Goal: Find specific page/section: Find specific page/section

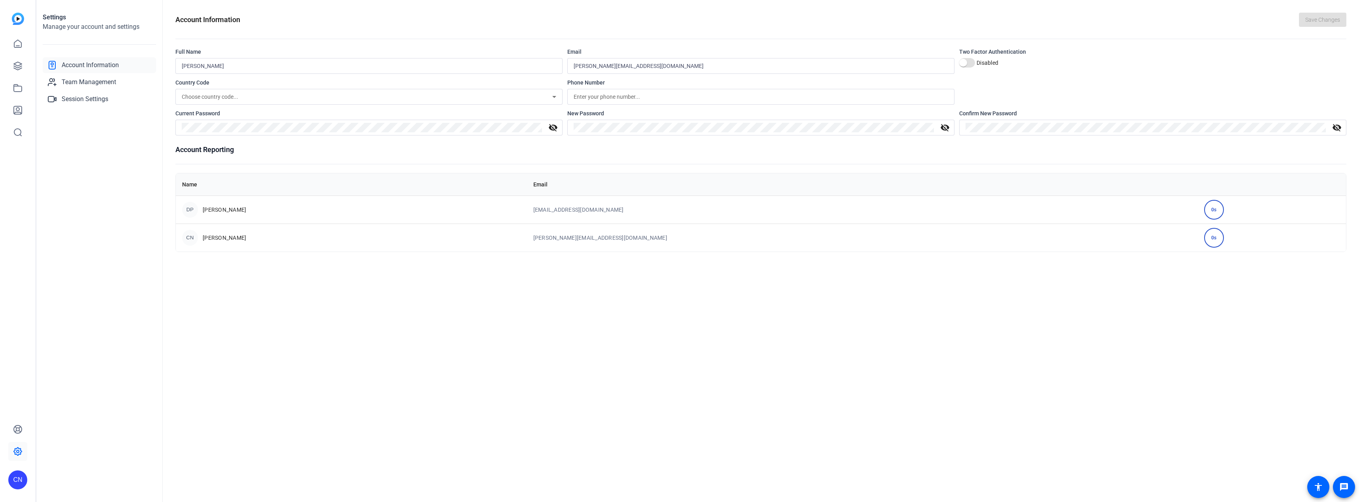
click at [15, 478] on div "CN" at bounding box center [17, 480] width 19 height 19
click at [17, 447] on div at bounding box center [679, 251] width 1359 height 502
click at [1343, 484] on mat-icon "message" at bounding box center [1343, 486] width 9 height 9
click at [17, 478] on div "CN" at bounding box center [17, 480] width 19 height 19
click at [147, 274] on div at bounding box center [679, 251] width 1359 height 502
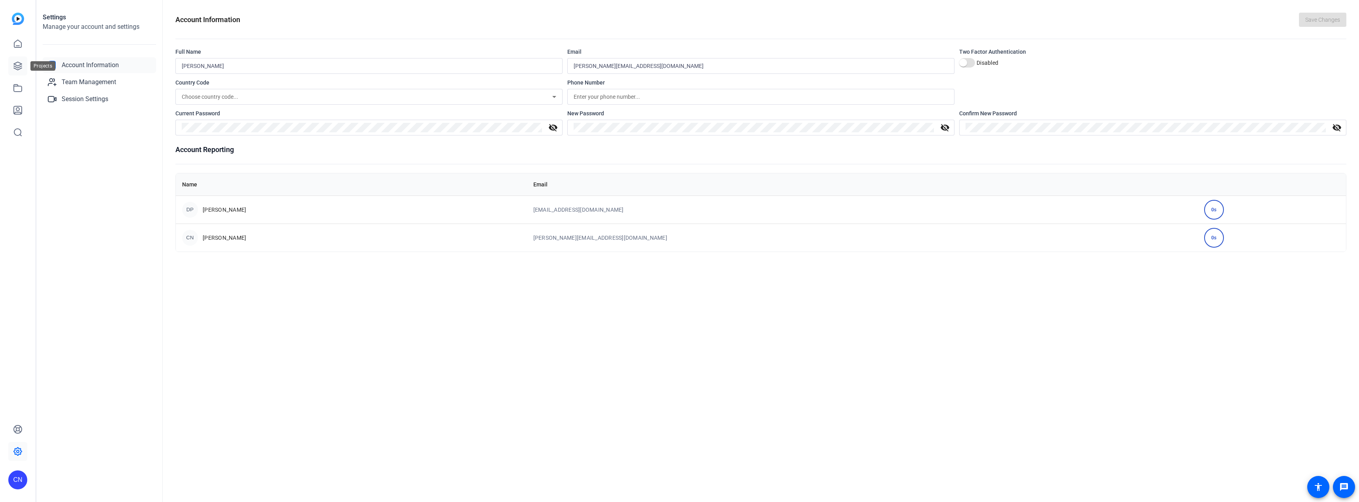
click at [23, 69] on link at bounding box center [17, 65] width 19 height 19
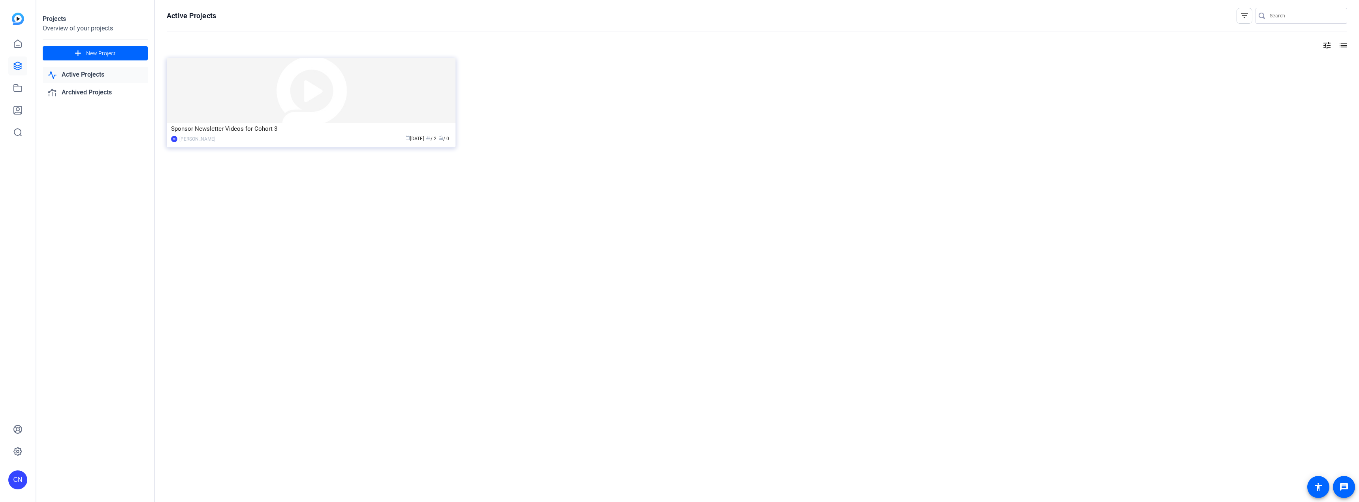
click at [257, 136] on div "calendar_today [DATE] group / 2 radio / 0" at bounding box center [335, 139] width 232 height 8
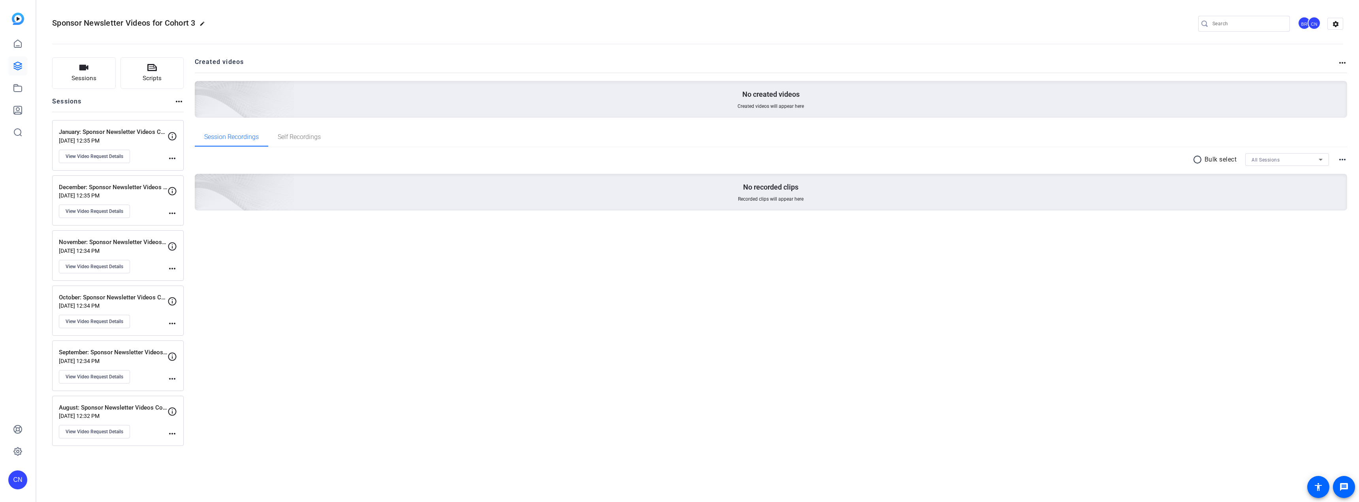
click at [171, 379] on mat-icon "more_horiz" at bounding box center [172, 378] width 9 height 9
click at [335, 354] on div at bounding box center [679, 251] width 1359 height 502
click at [171, 355] on icon at bounding box center [172, 356] width 9 height 9
click at [172, 432] on mat-icon "more_horiz" at bounding box center [172, 433] width 9 height 9
click at [461, 364] on div at bounding box center [679, 251] width 1359 height 502
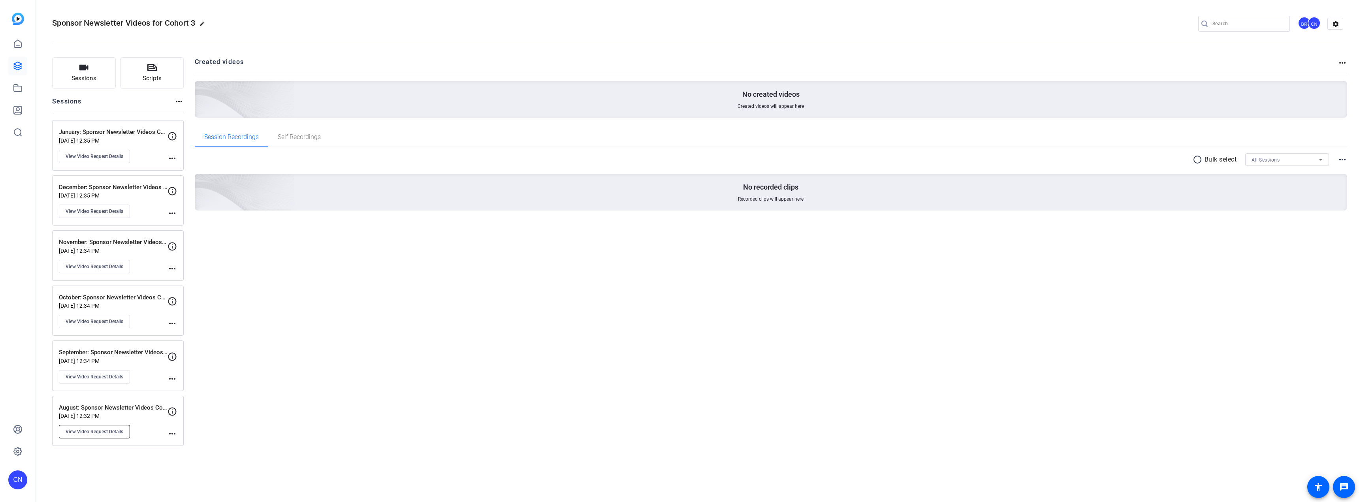
click at [93, 431] on span "View Video Request Details" at bounding box center [95, 432] width 58 height 6
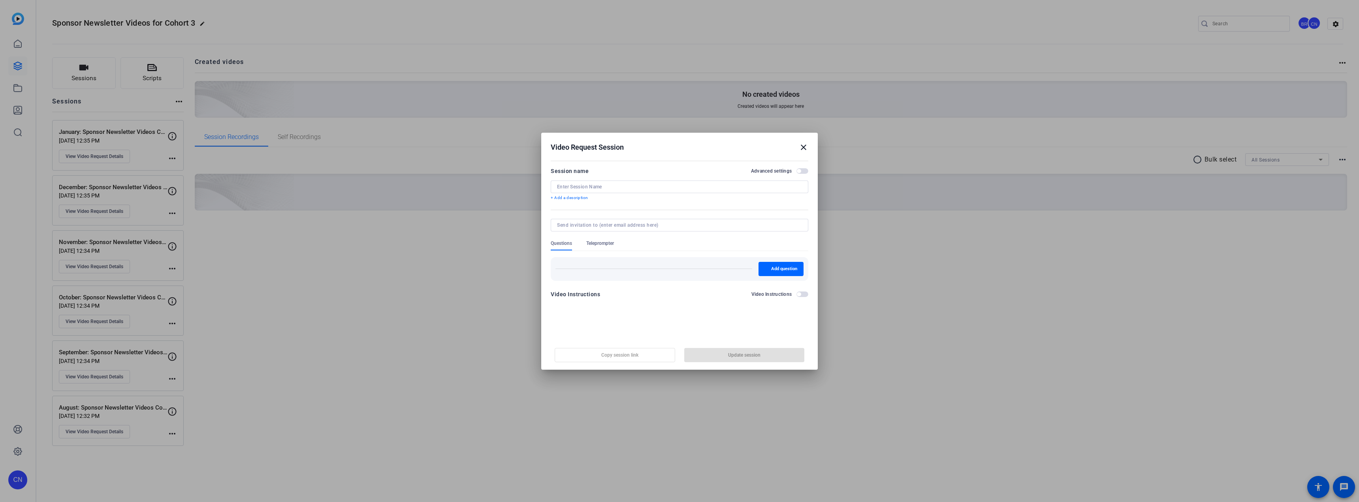
type input "August: Sponsor Newsletter Videos Cohort 3"
click at [805, 147] on mat-icon "close" at bounding box center [803, 147] width 9 height 9
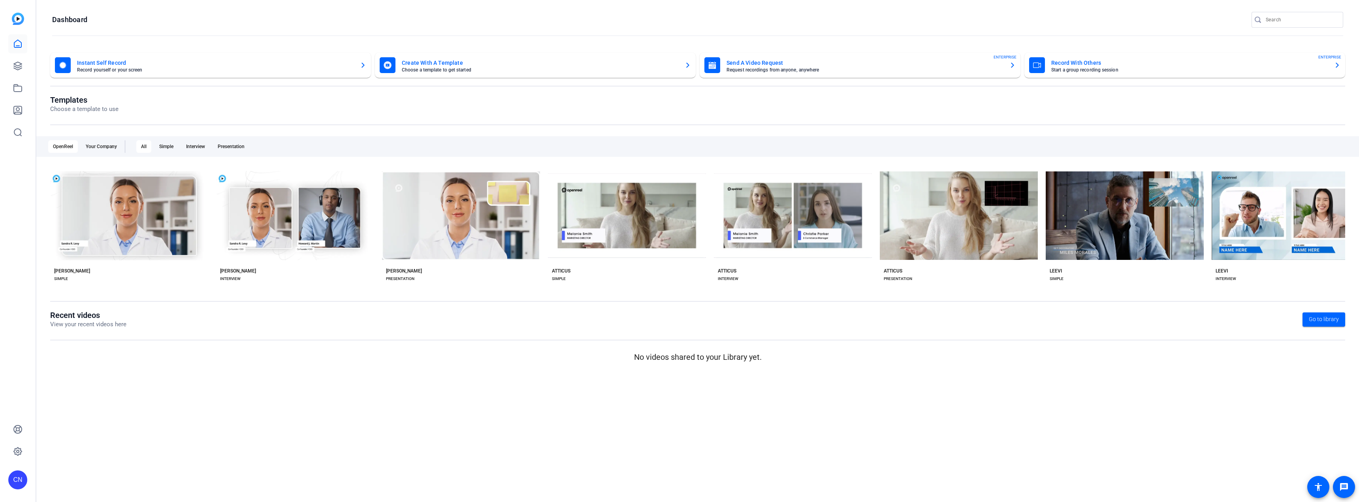
click at [17, 479] on div "CN" at bounding box center [17, 480] width 19 height 19
click at [223, 405] on div at bounding box center [679, 251] width 1359 height 502
click at [19, 66] on icon at bounding box center [17, 65] width 9 height 9
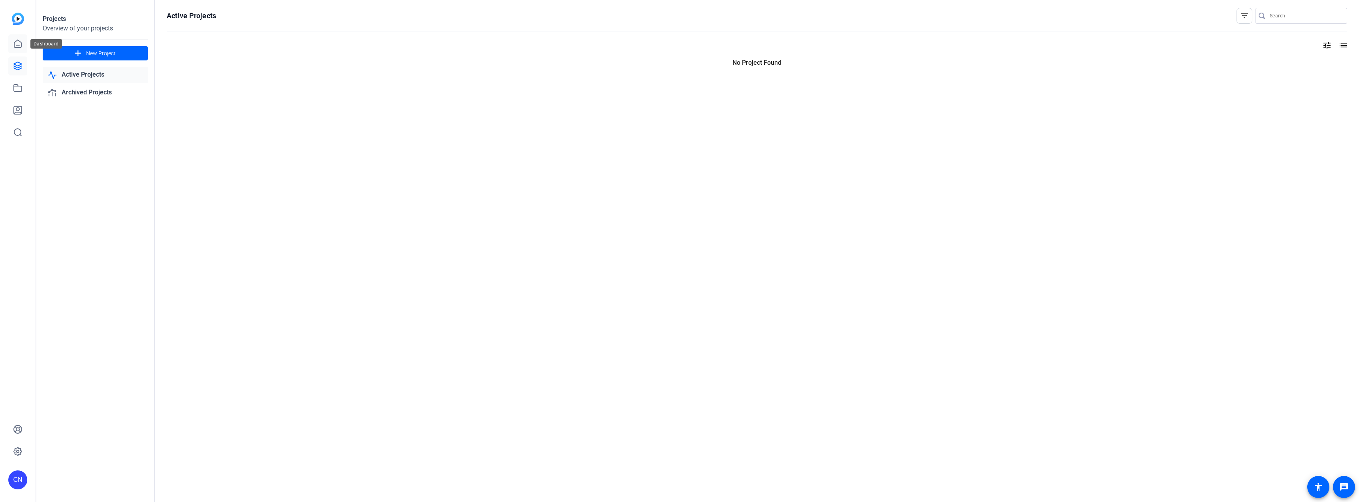
click at [19, 39] on icon at bounding box center [17, 43] width 9 height 9
